Goal: Task Accomplishment & Management: Use online tool/utility

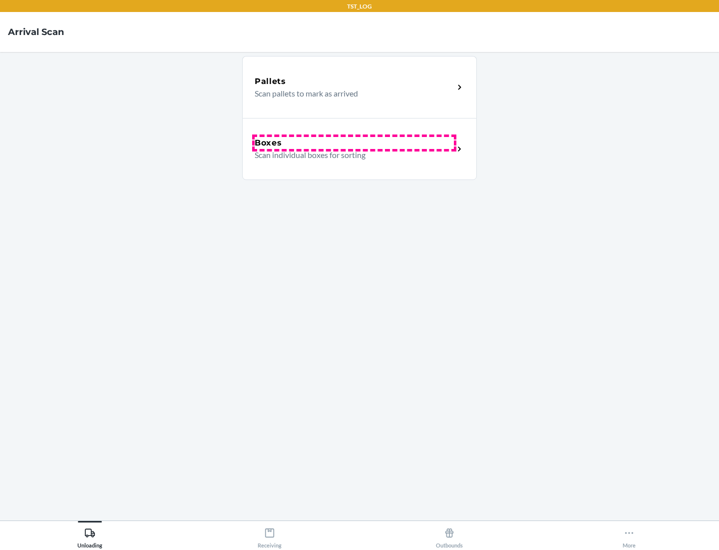
click at [354, 143] on div "Boxes" at bounding box center [354, 143] width 199 height 12
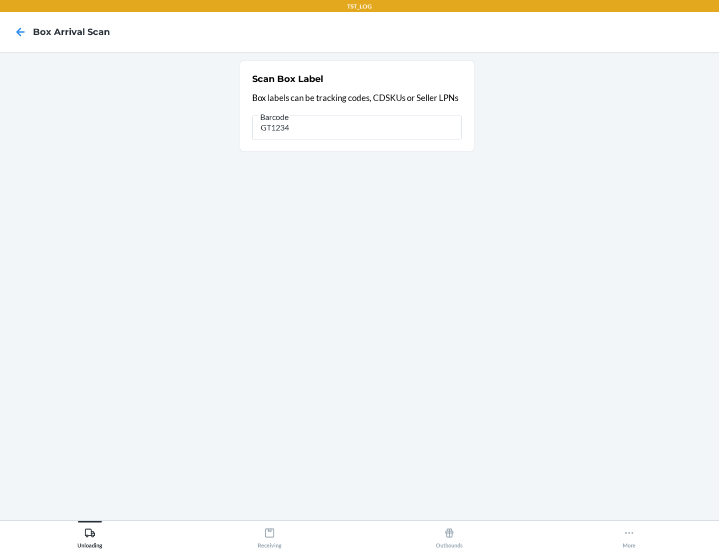
type input "GT1234"
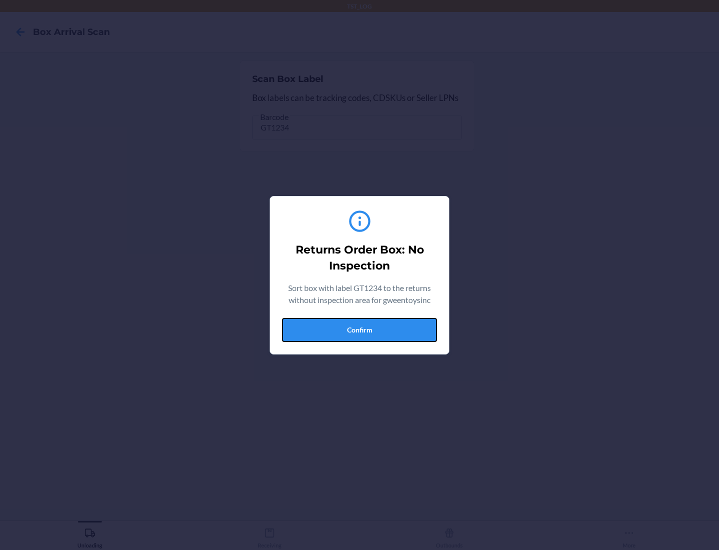
click at [360, 329] on button "Confirm" at bounding box center [359, 330] width 155 height 24
